Goal: Transaction & Acquisition: Purchase product/service

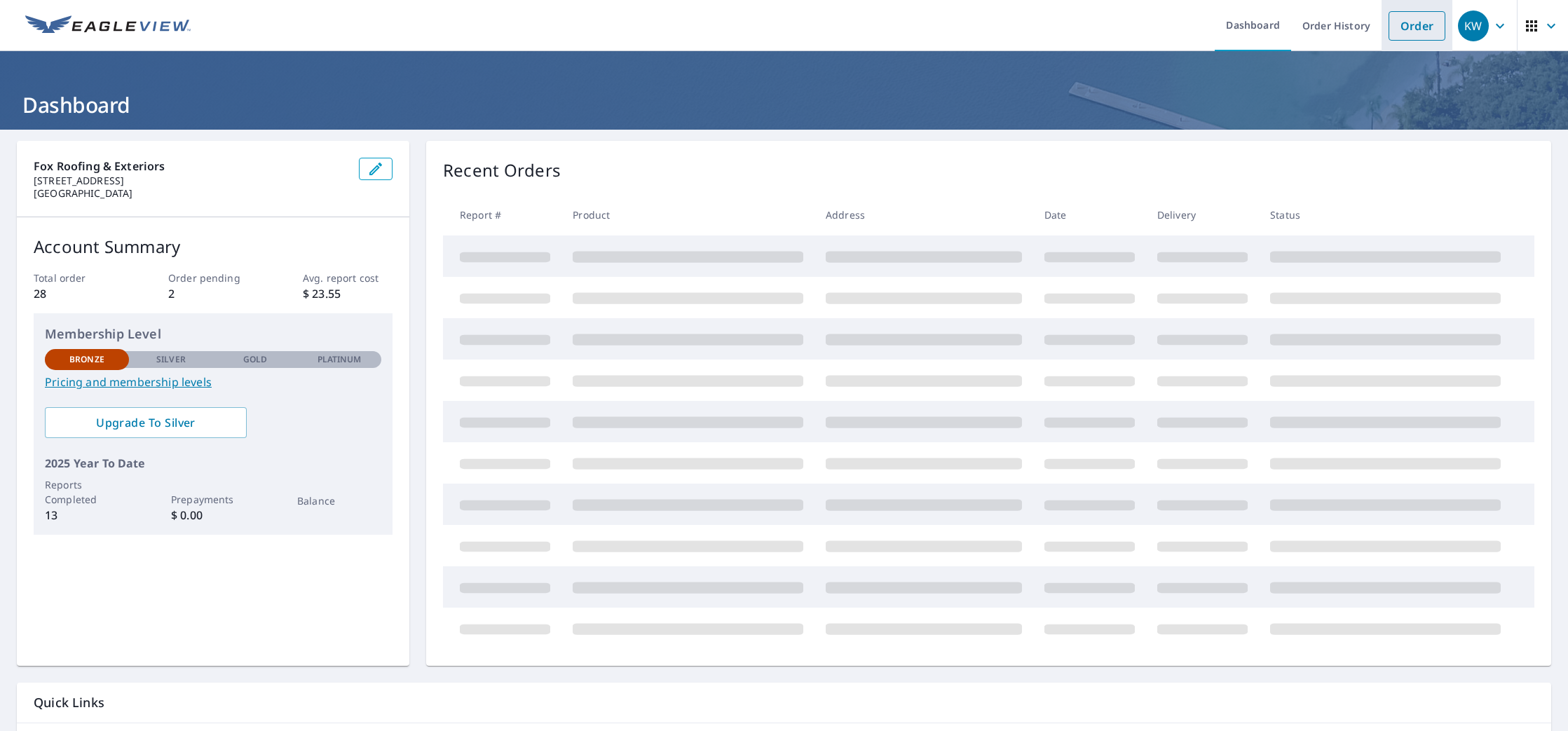
click at [1420, 31] on link "Order" at bounding box center [1416, 26] width 56 height 29
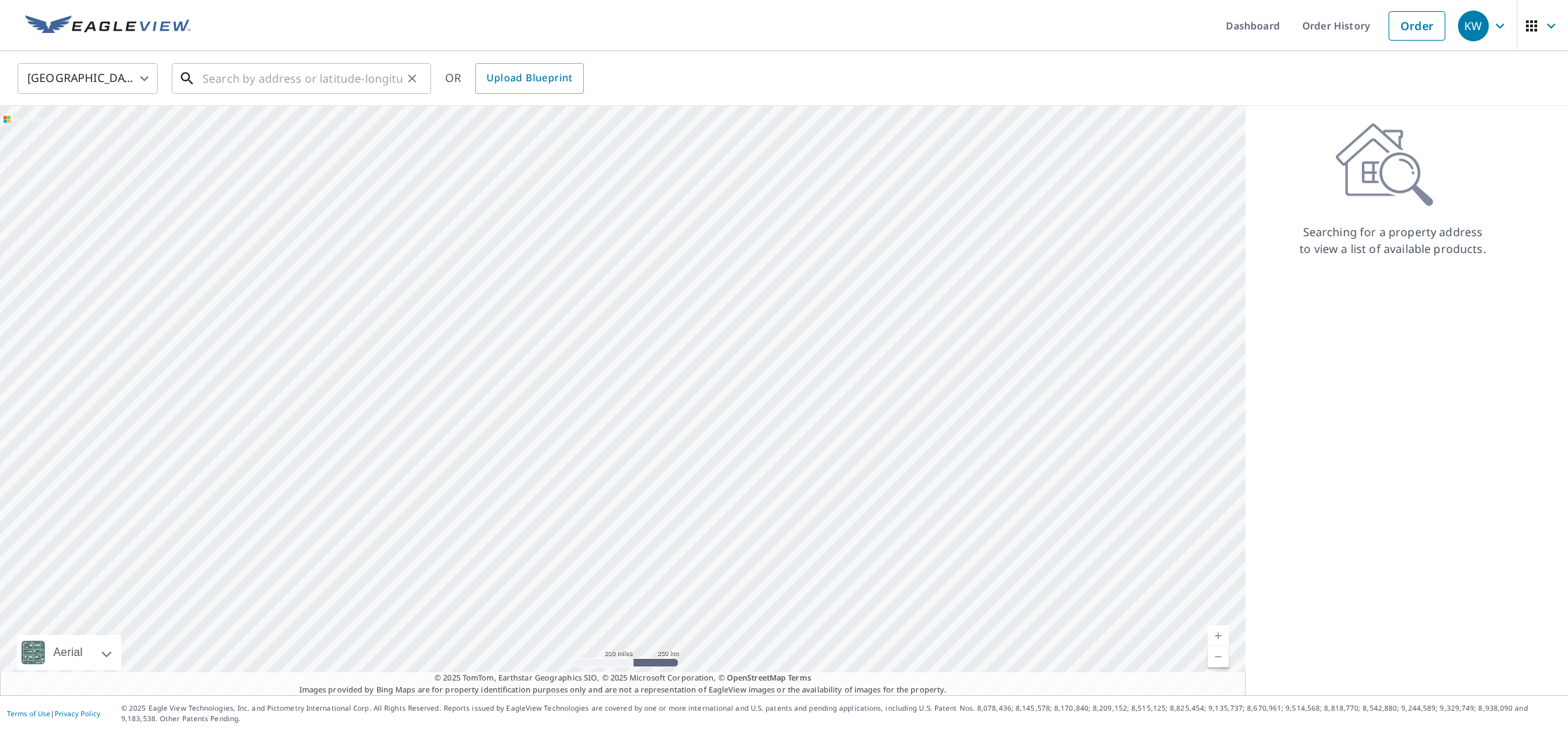
click at [230, 78] on input "text" at bounding box center [302, 78] width 199 height 39
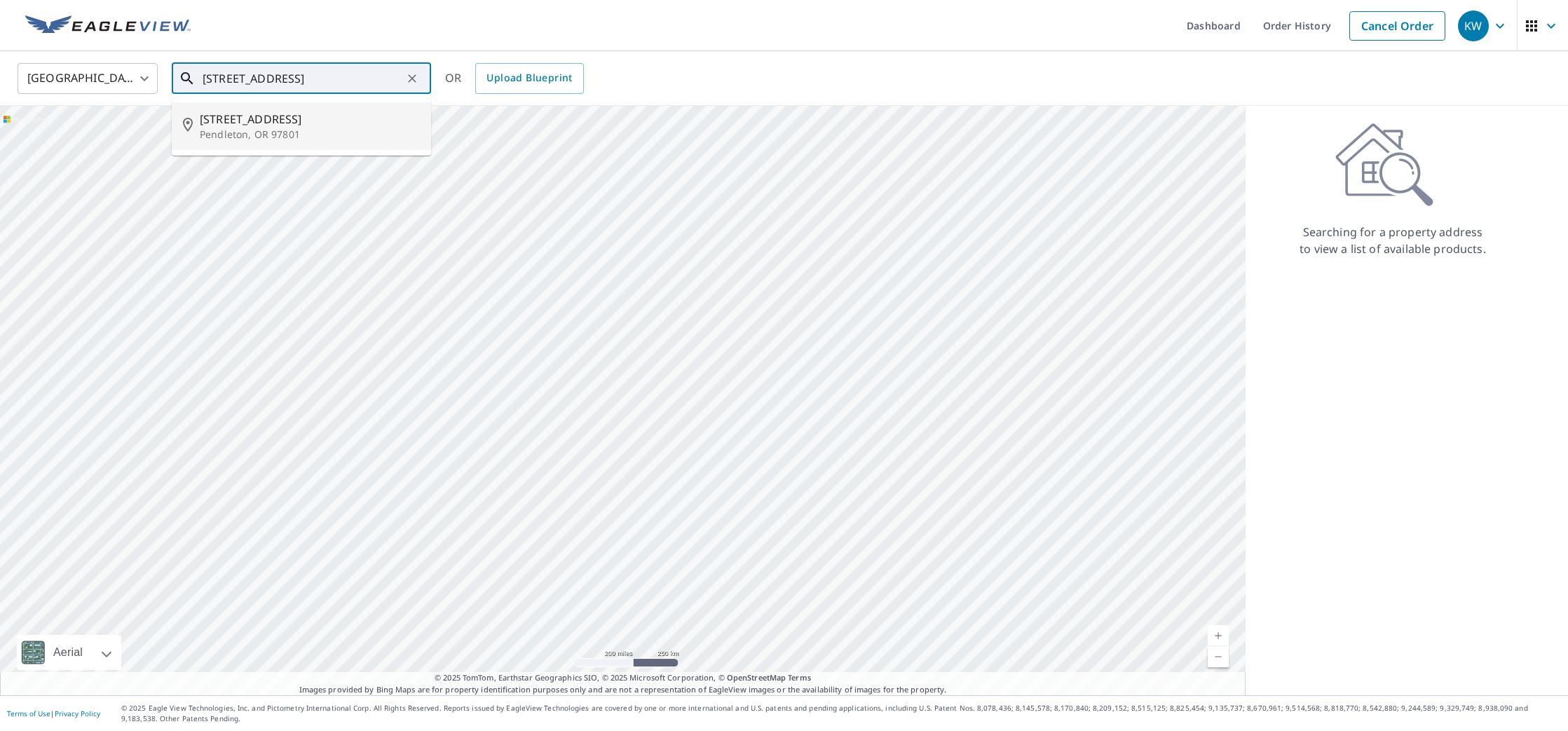
click at [262, 141] on p "Pendleton, OR 97801" at bounding box center [310, 134] width 220 height 14
type input "[STREET_ADDRESS][PERSON_NAME]"
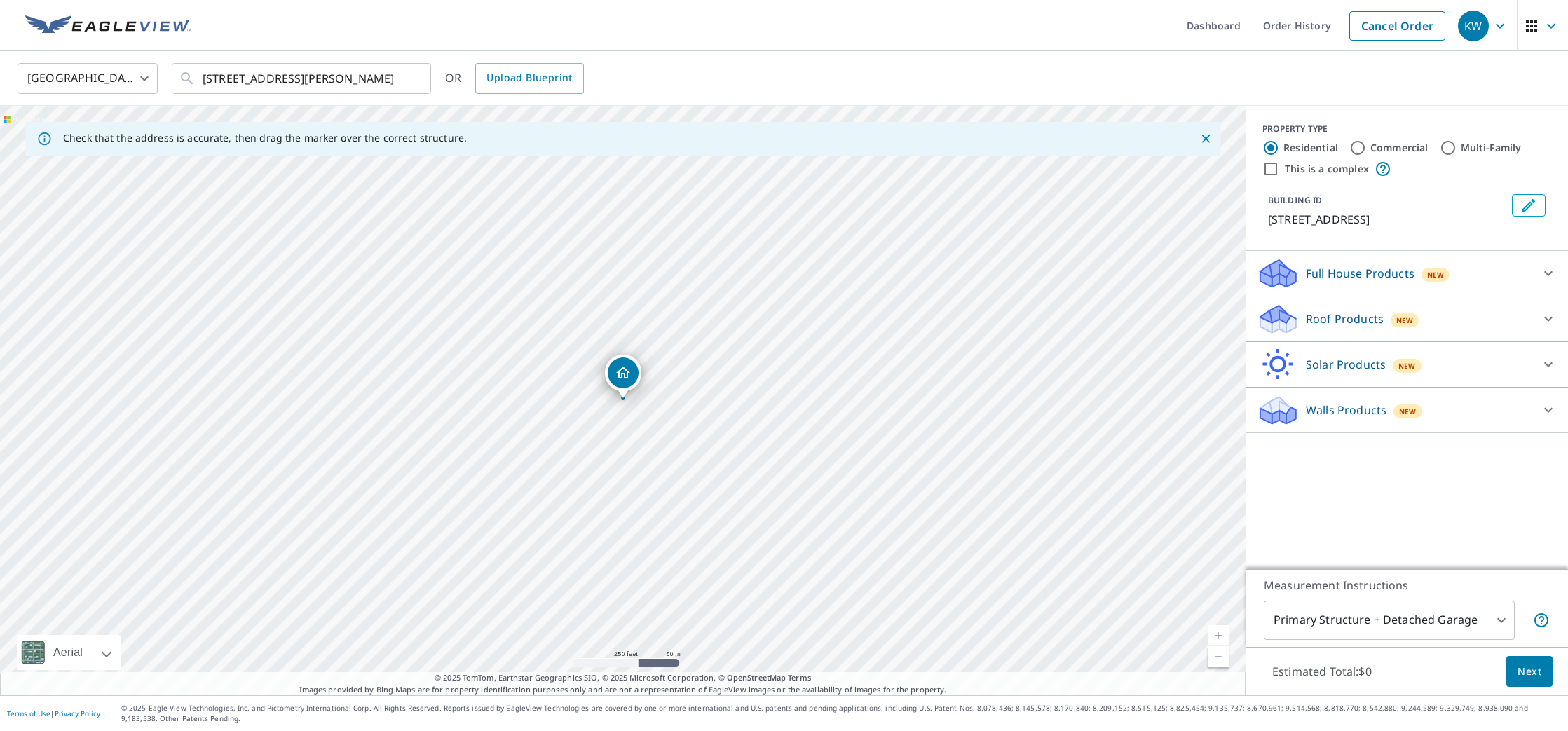
click at [1343, 318] on p "Roof Products" at bounding box center [1344, 319] width 78 height 17
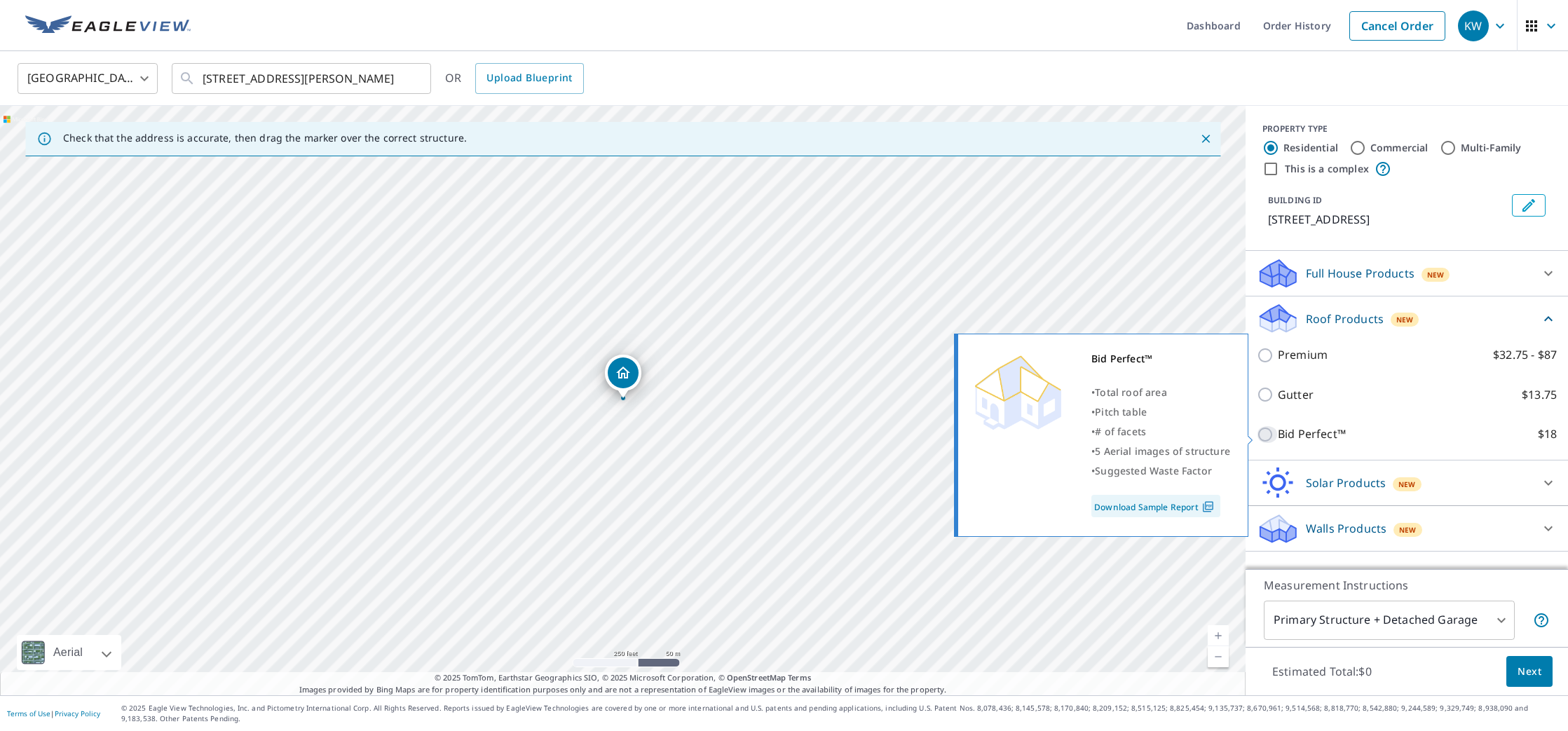
click at [1266, 433] on input "Bid Perfect™ $18" at bounding box center [1267, 435] width 21 height 17
checkbox input "true"
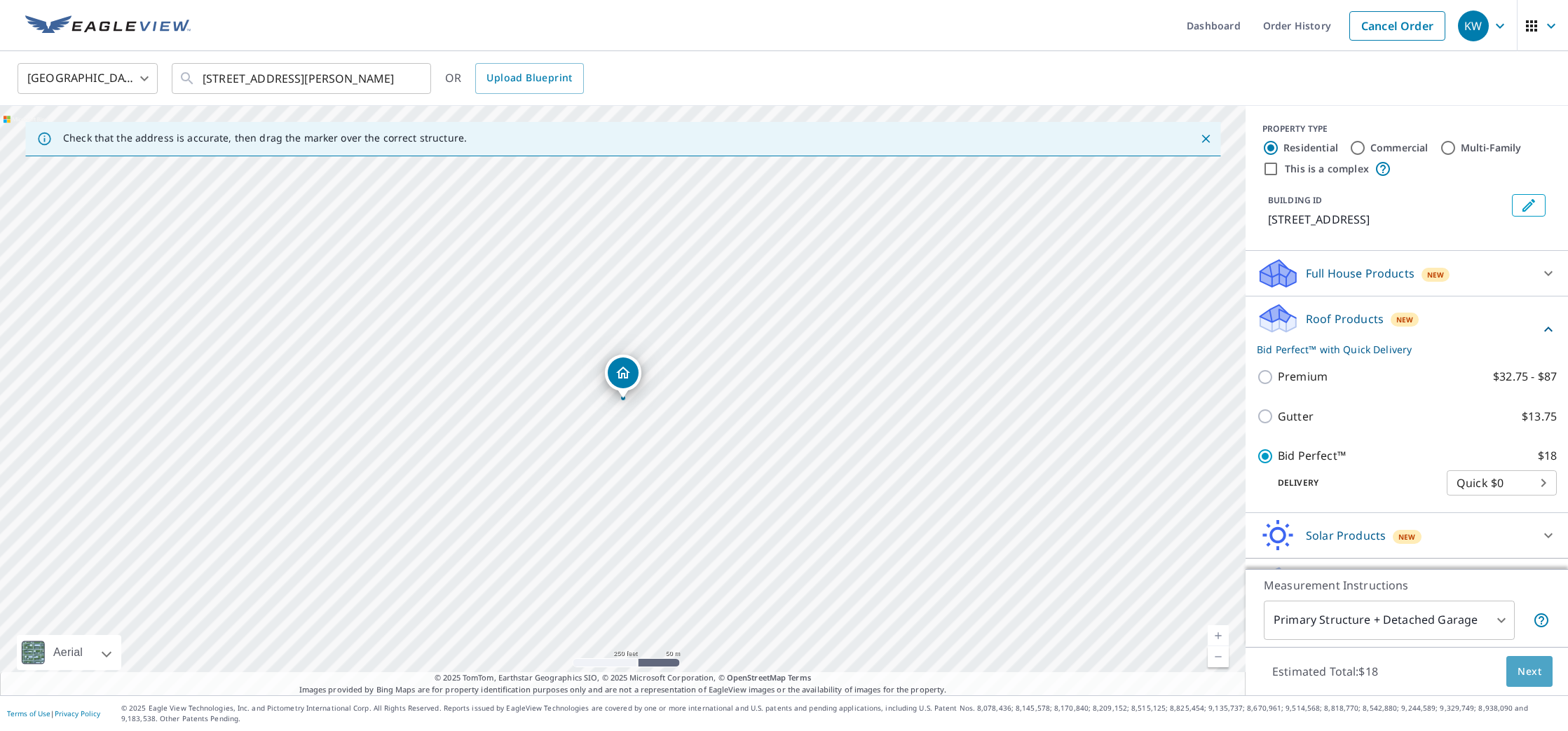
click at [1532, 678] on span "Next" at bounding box center [1529, 672] width 24 height 18
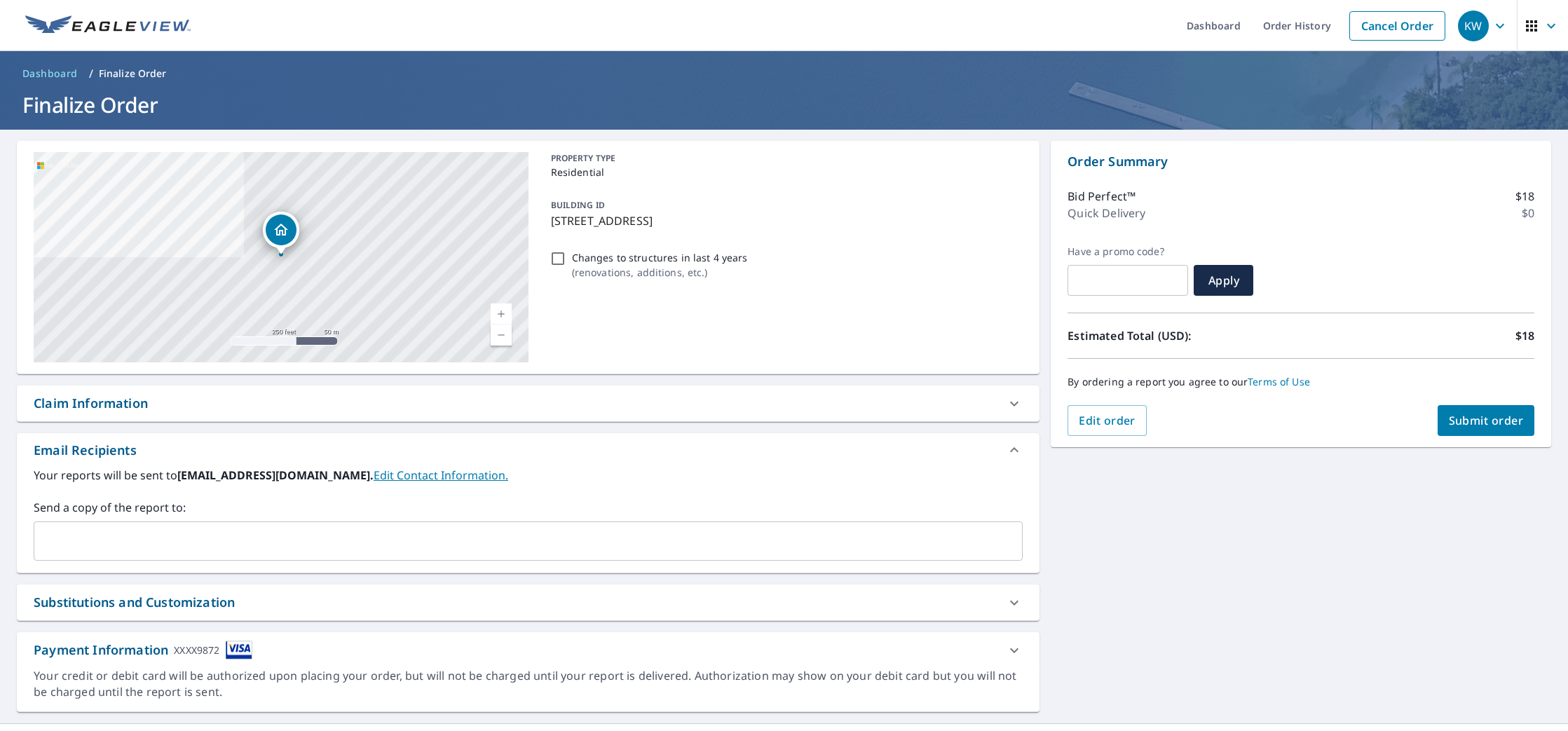
click at [203, 539] on input "text" at bounding box center [518, 541] width 955 height 26
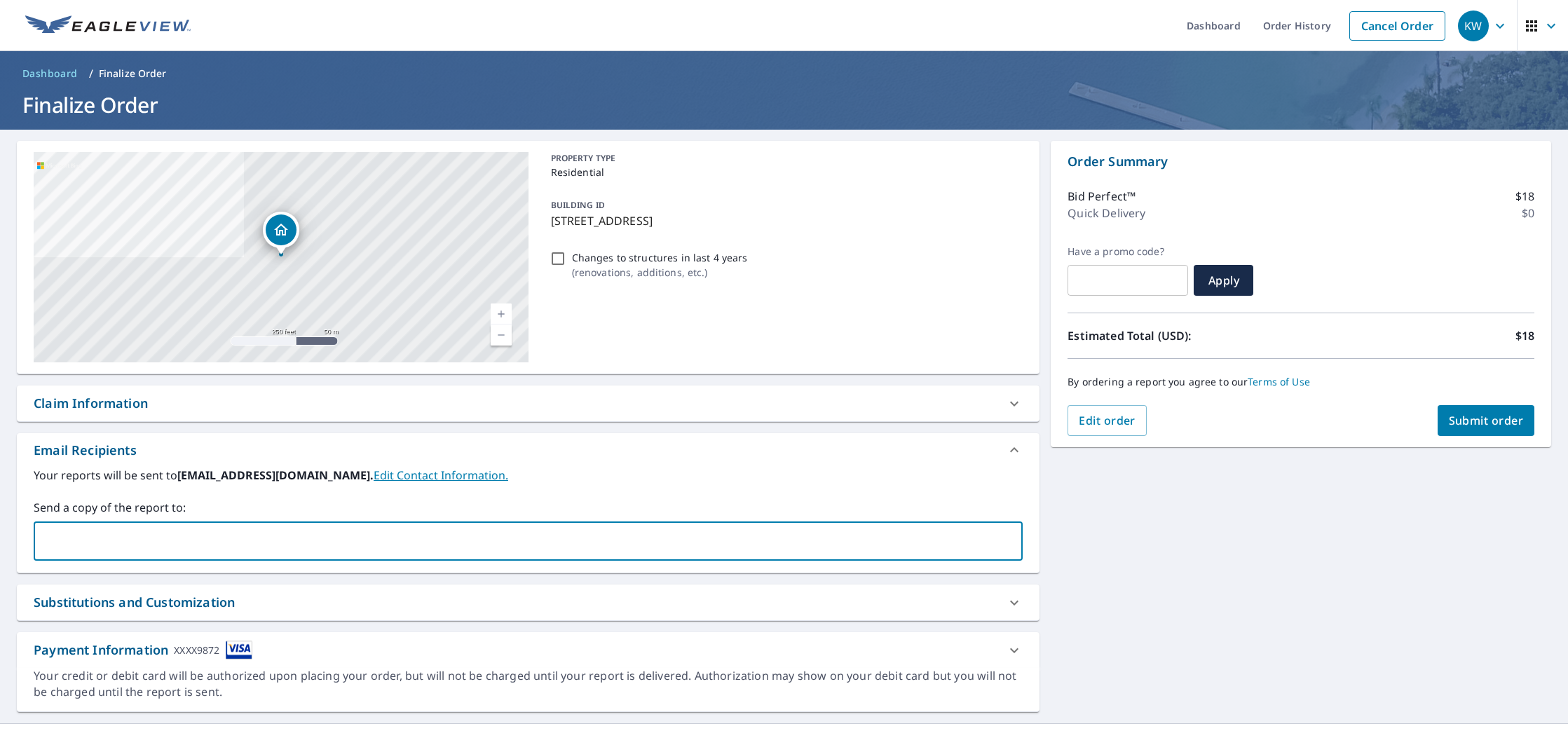
type input "[EMAIL_ADDRESS][DOMAIN_NAME]"
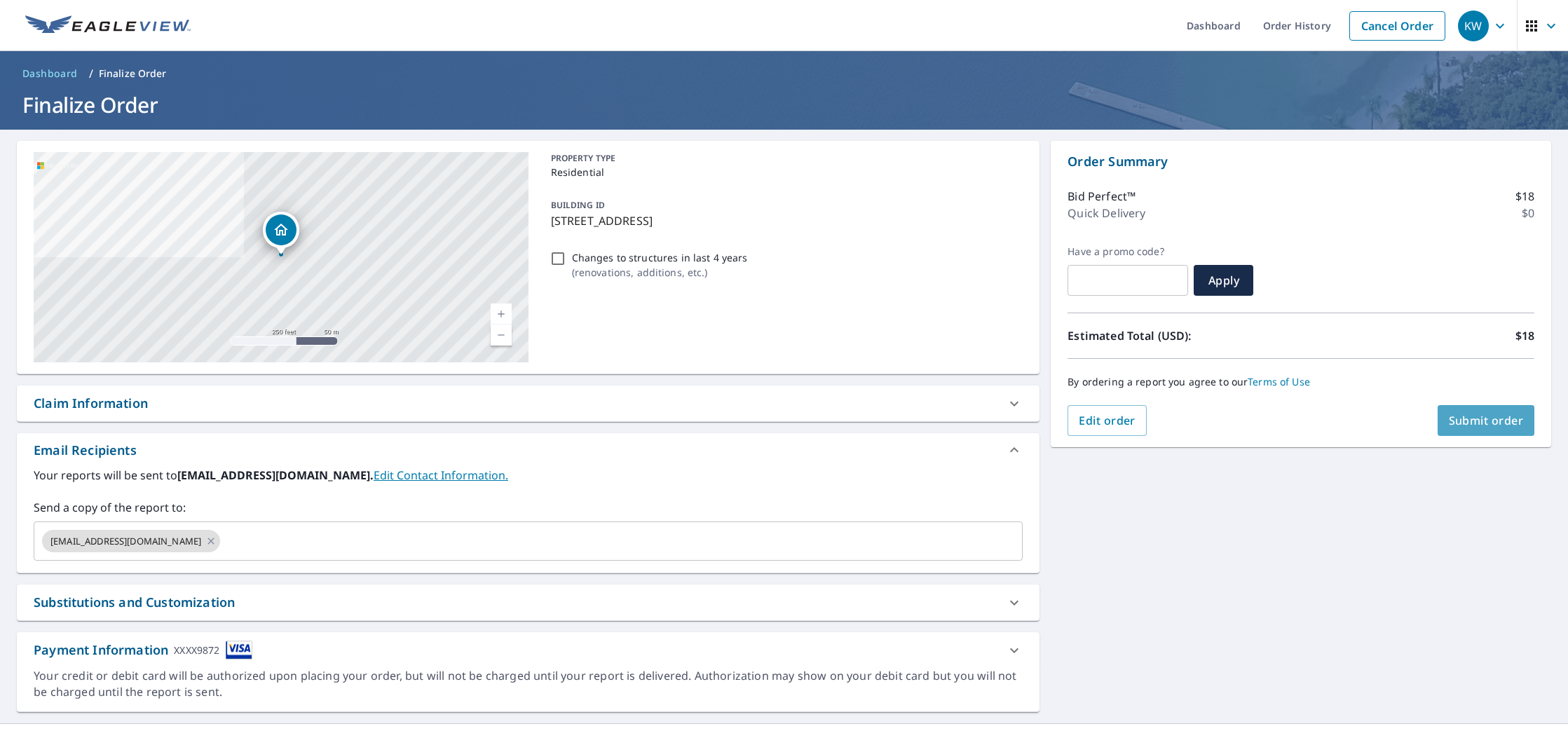
click at [1485, 423] on span "Submit order" at bounding box center [1486, 421] width 75 height 16
